Goal: Navigation & Orientation: Find specific page/section

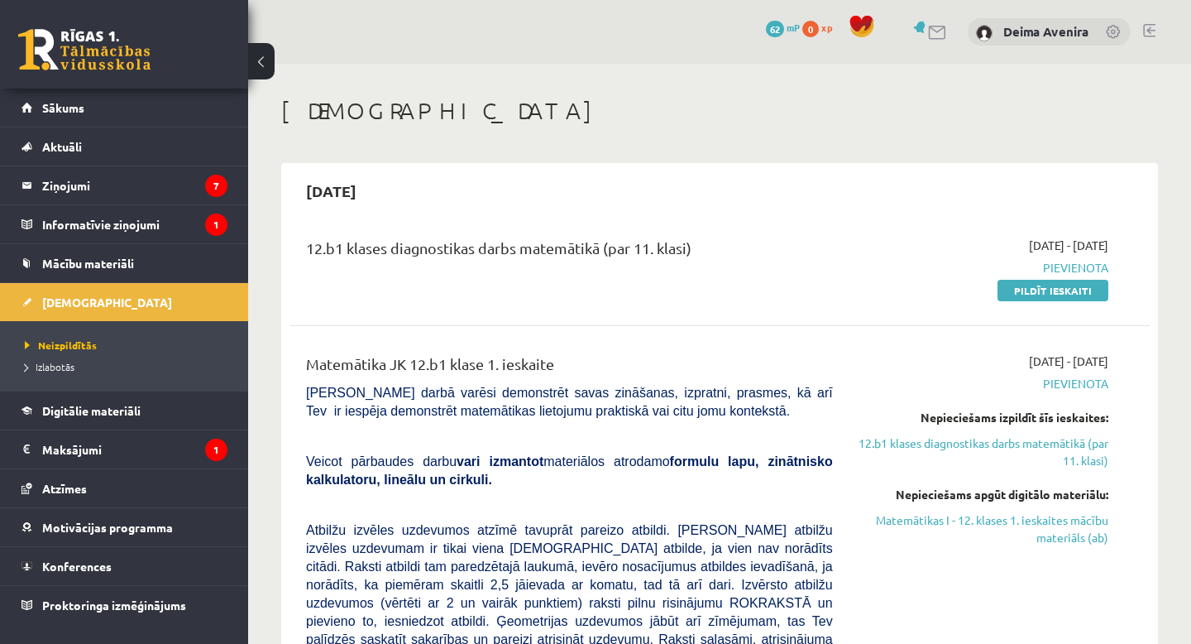
scroll to position [271, 0]
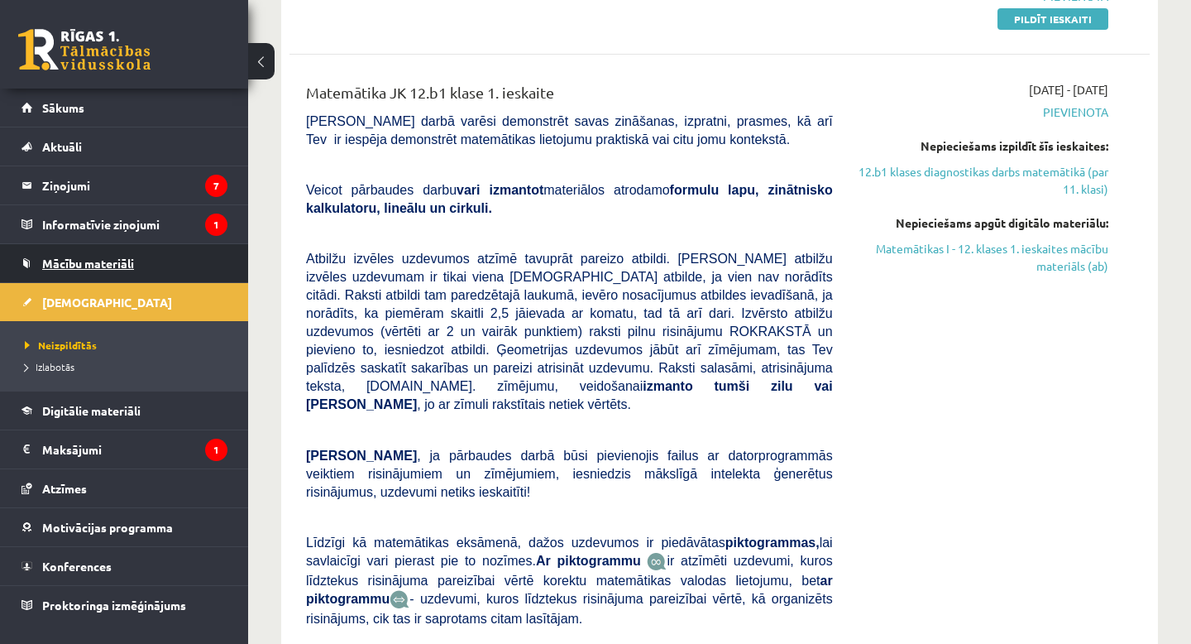
click at [145, 251] on link "Mācību materiāli" at bounding box center [125, 263] width 206 height 38
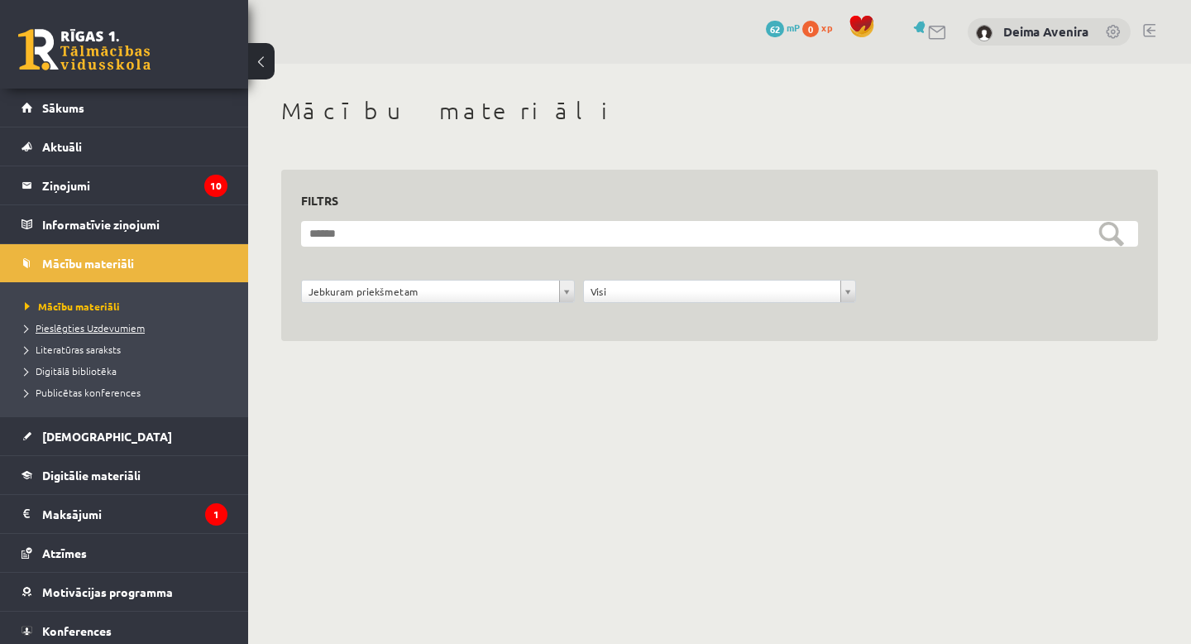
click at [114, 323] on span "Pieslēgties Uzdevumiem" at bounding box center [85, 327] width 120 height 13
click at [84, 304] on span "Mācību materiāli" at bounding box center [67, 306] width 84 height 13
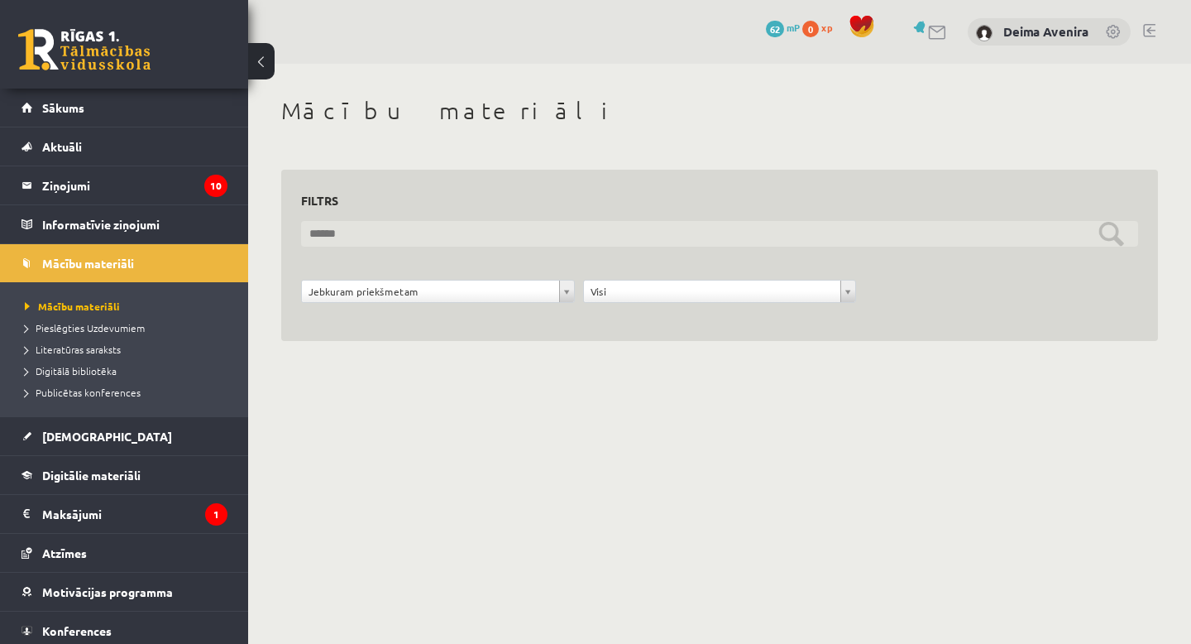
click at [858, 232] on input "text" at bounding box center [719, 234] width 837 height 26
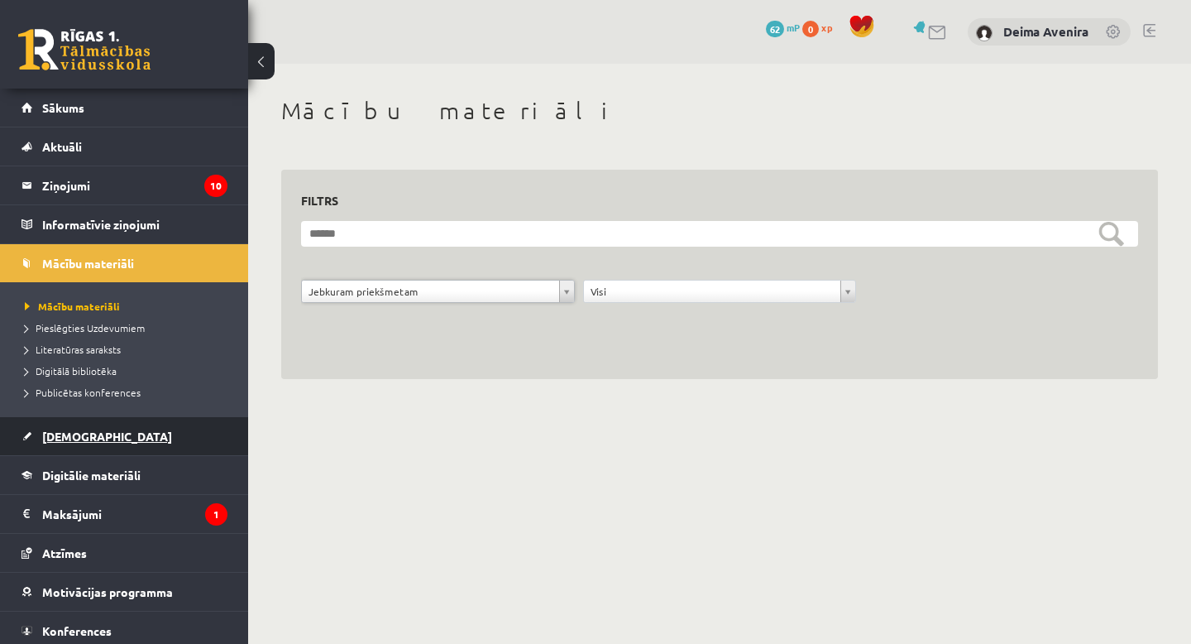
click at [72, 434] on span "[DEMOGRAPHIC_DATA]" at bounding box center [107, 436] width 130 height 15
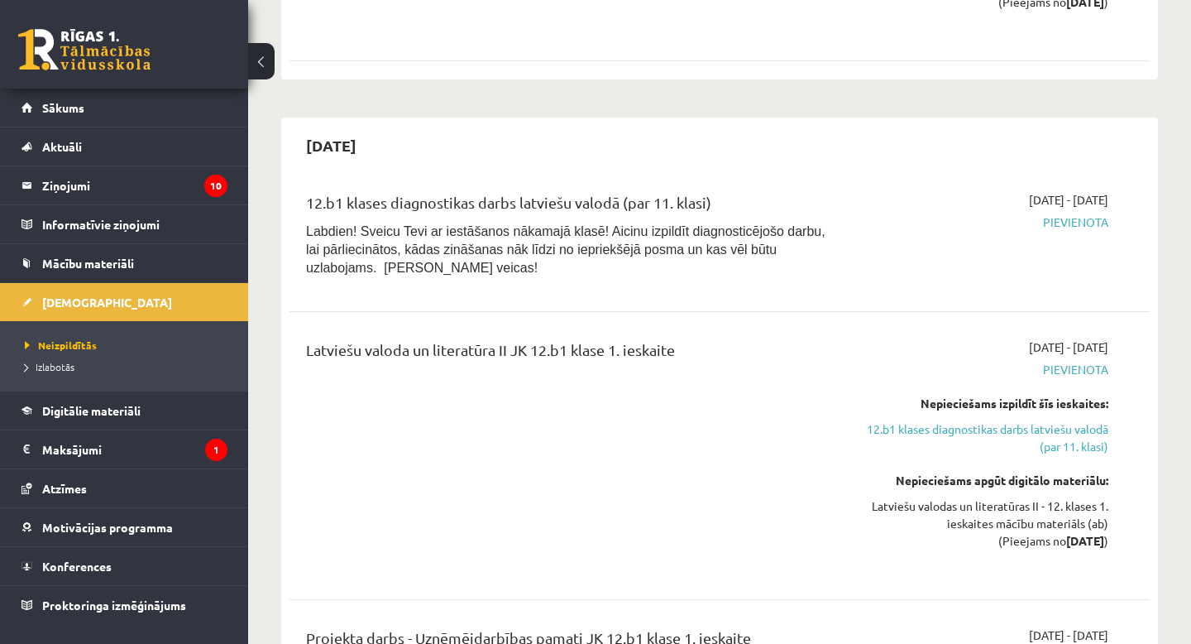
scroll to position [1737, 0]
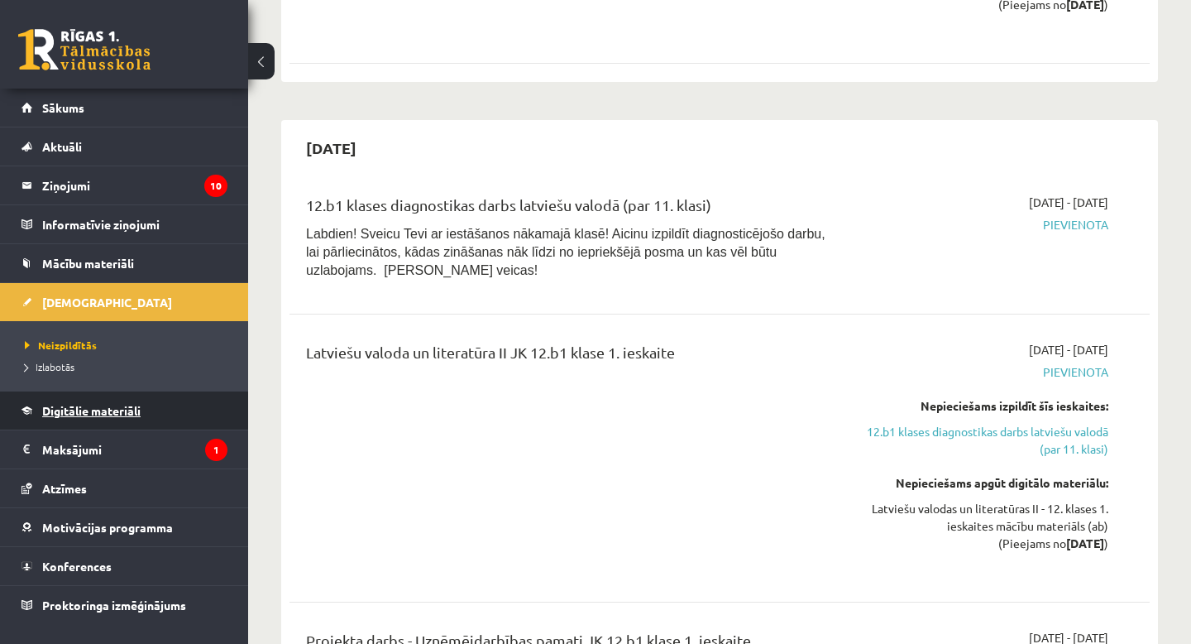
click at [125, 408] on span "Digitālie materiāli" at bounding box center [91, 410] width 98 height 15
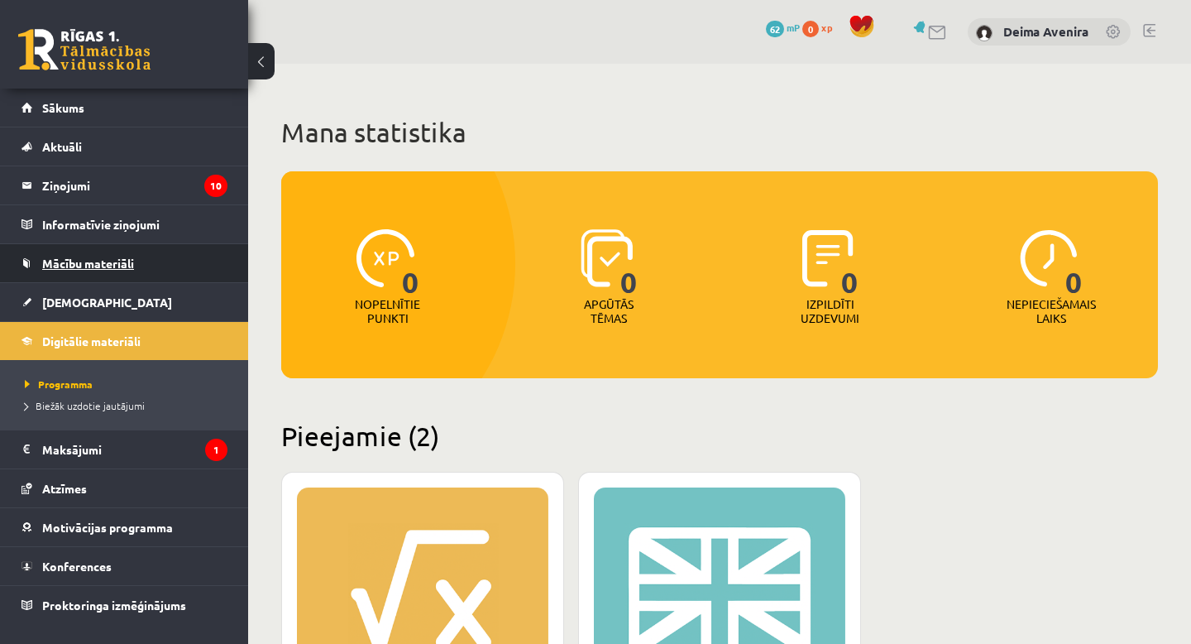
click at [93, 266] on span "Mācību materiāli" at bounding box center [88, 263] width 92 height 15
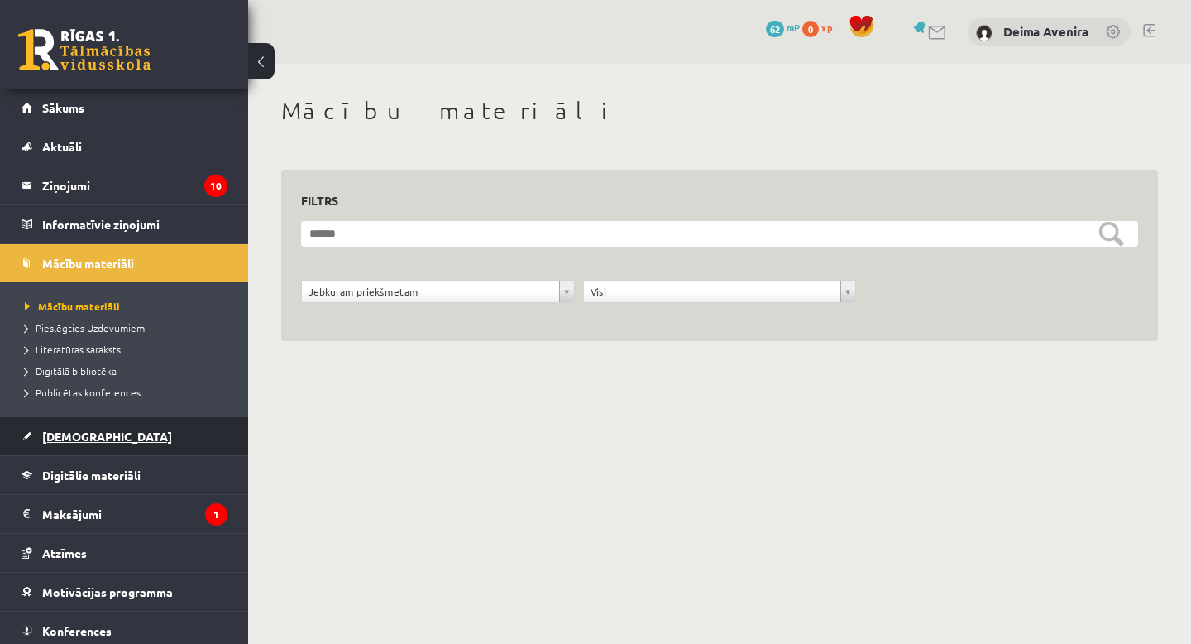
click at [70, 433] on span "[DEMOGRAPHIC_DATA]" at bounding box center [107, 436] width 130 height 15
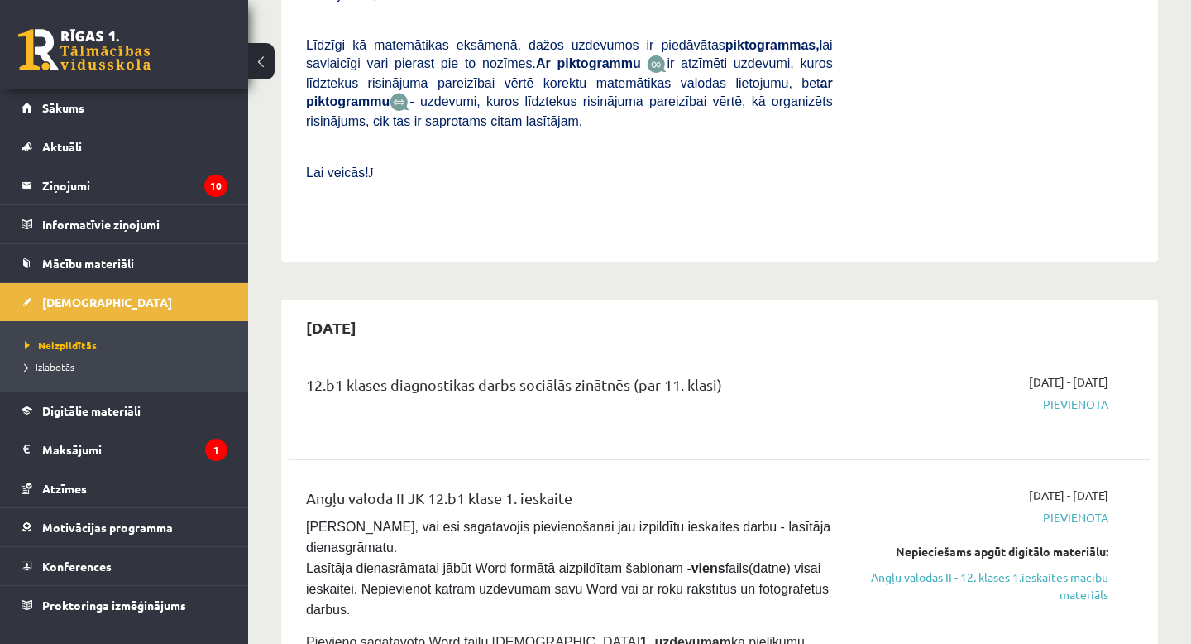
scroll to position [770, 0]
